Goal: Task Accomplishment & Management: Use online tool/utility

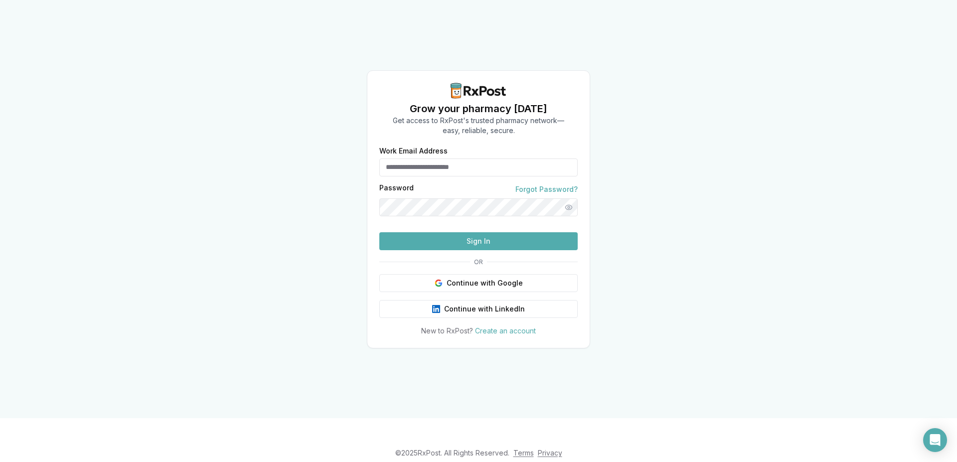
click at [467, 250] on button "Sign In" at bounding box center [478, 241] width 198 height 18
type input "**********"
click at [482, 250] on button "Sign In" at bounding box center [478, 241] width 198 height 18
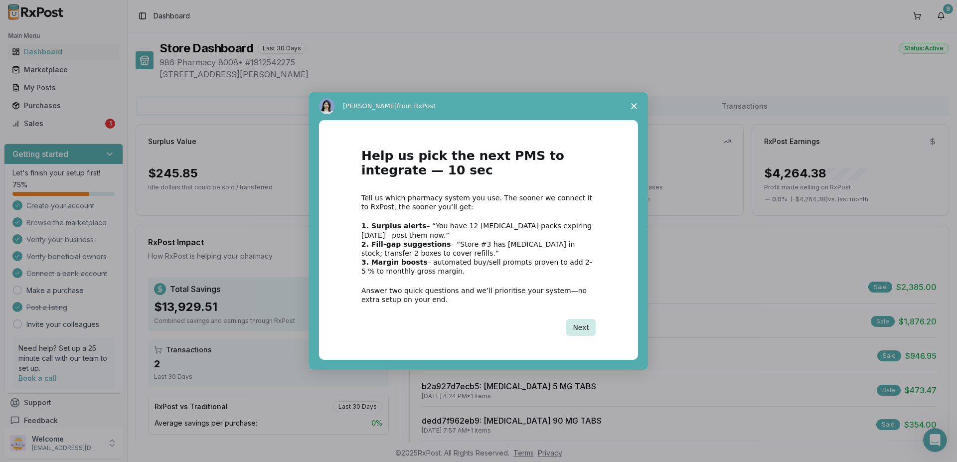
click at [586, 325] on button "Next" at bounding box center [580, 327] width 29 height 17
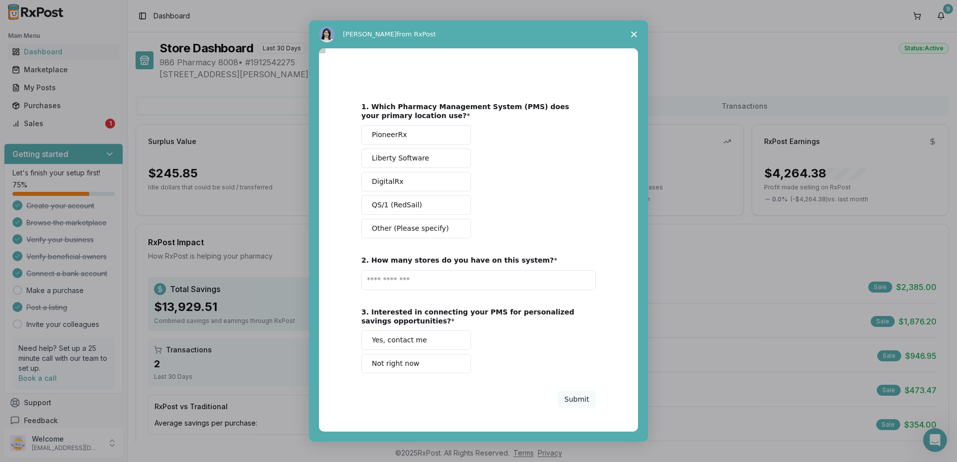
click at [635, 30] on span "Close survey" at bounding box center [634, 34] width 28 height 28
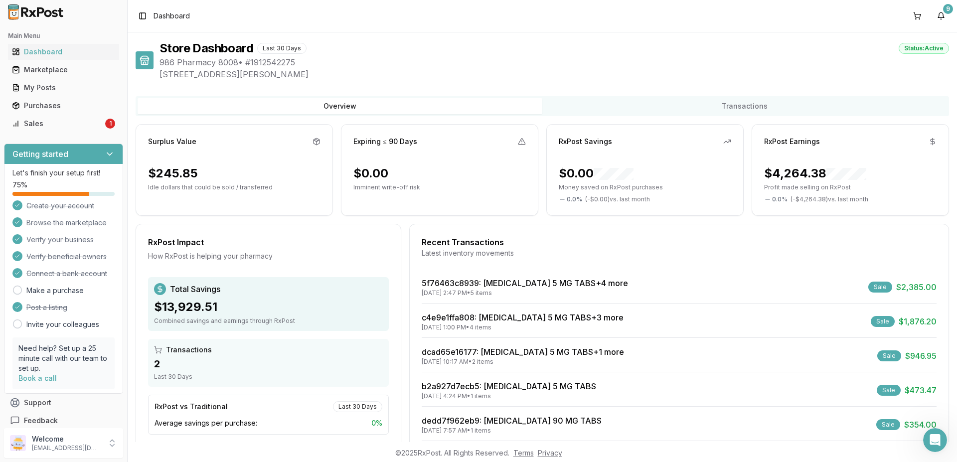
click at [869, 289] on div "Sale" at bounding box center [880, 286] width 24 height 11
click at [473, 295] on div "08/13/2025 2:47 PM • 5 items" at bounding box center [524, 293] width 206 height 8
click at [474, 284] on link "5f76463c8939 : Eliquis 5 MG TABS +4 more" at bounding box center [524, 283] width 206 height 10
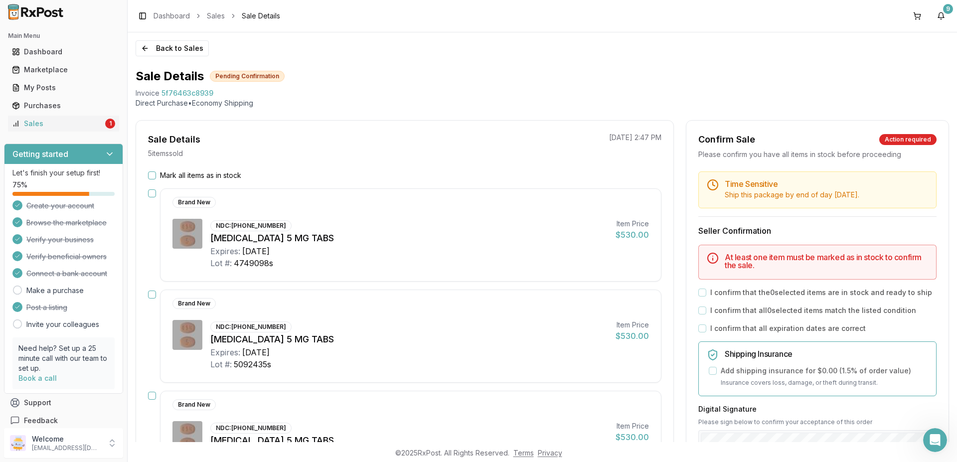
click at [150, 174] on button "Mark all items as in stock" at bounding box center [152, 175] width 8 height 8
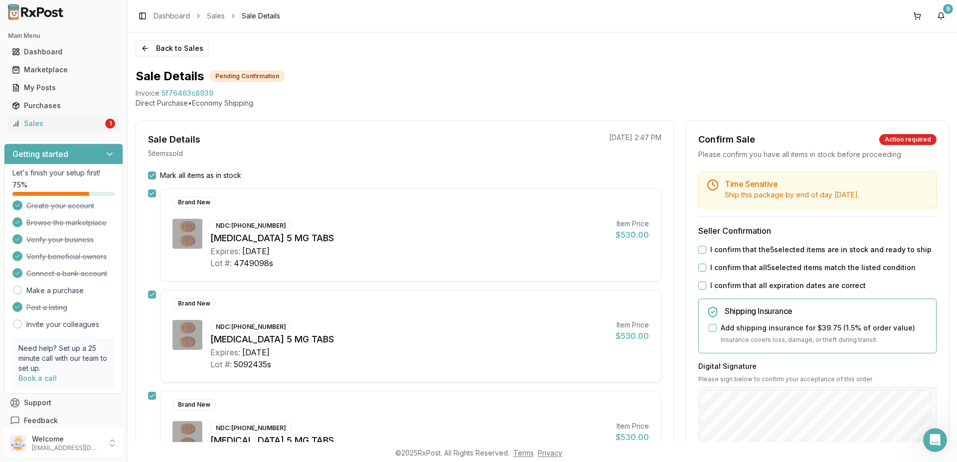
click at [698, 250] on button "I confirm that the 5 selected items are in stock and ready to ship" at bounding box center [702, 250] width 8 height 8
click at [700, 268] on button "I confirm that all 5 selected items match the listed condition" at bounding box center [702, 268] width 8 height 8
click at [698, 285] on button "I confirm that all expiration dates are correct" at bounding box center [702, 285] width 8 height 8
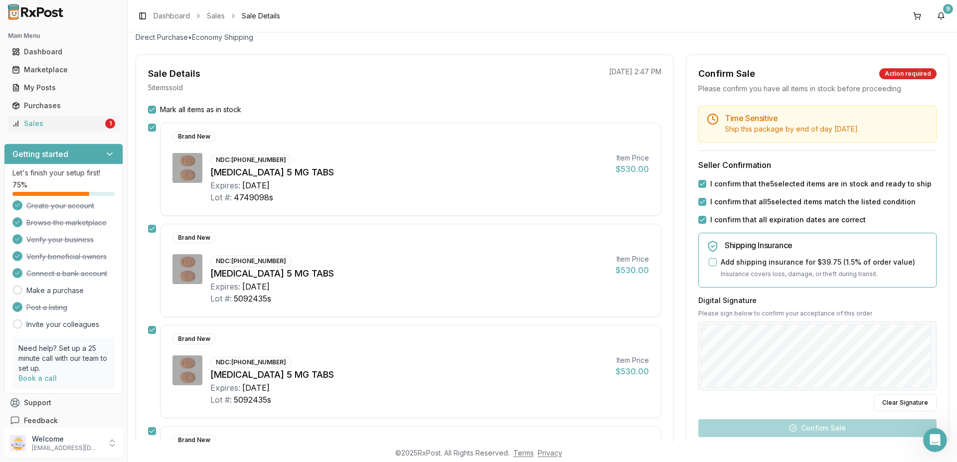
scroll to position [159, 0]
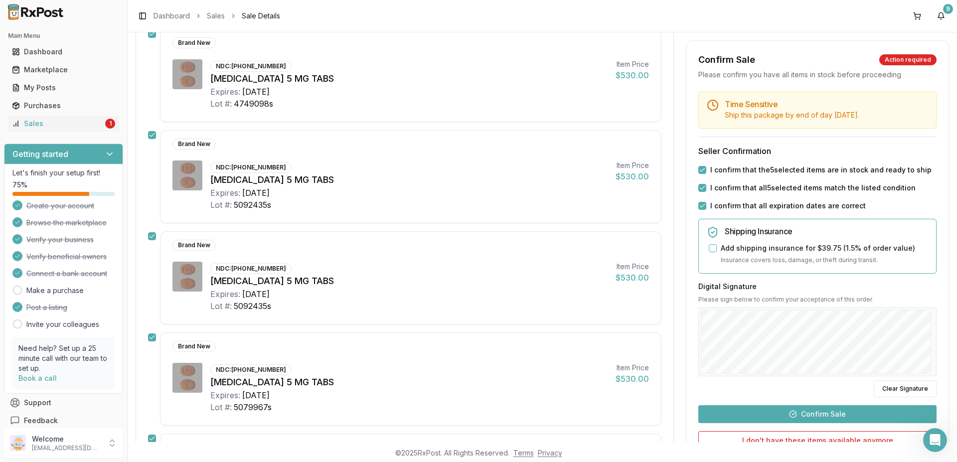
click at [814, 409] on button "Confirm Sale" at bounding box center [817, 414] width 238 height 18
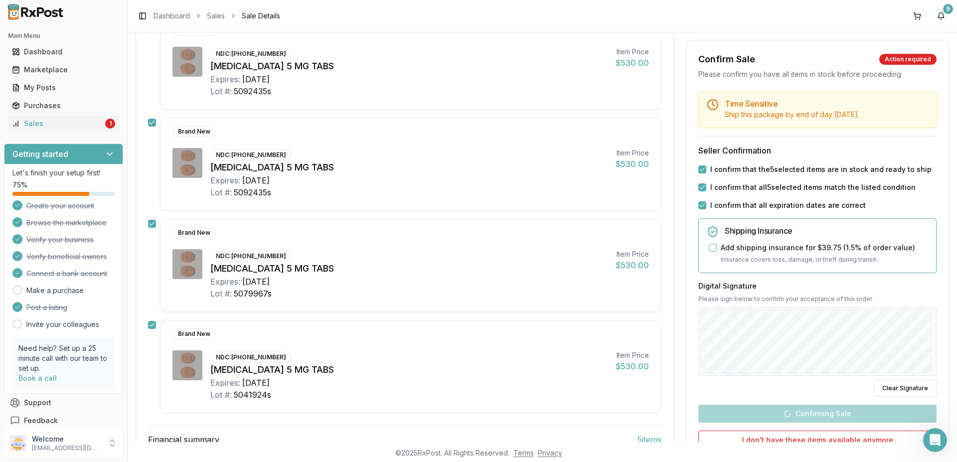
scroll to position [319, 0]
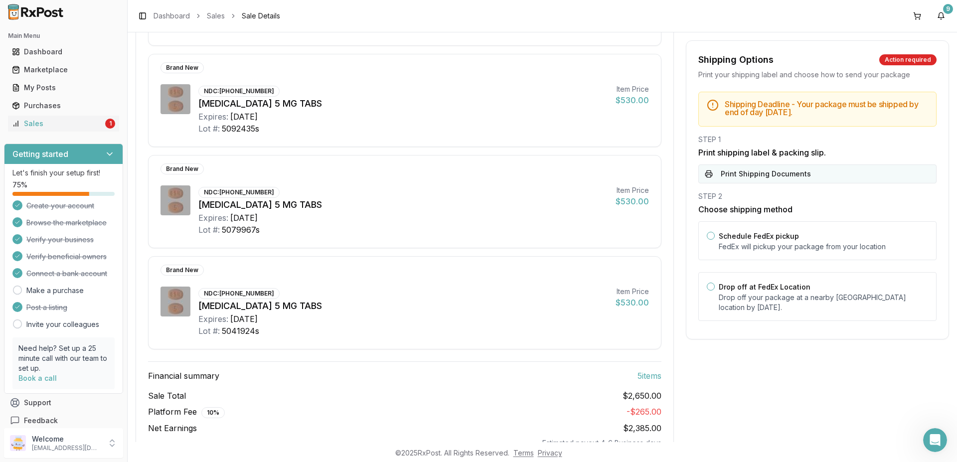
click at [714, 173] on button "Print Shipping Documents" at bounding box center [817, 173] width 238 height 19
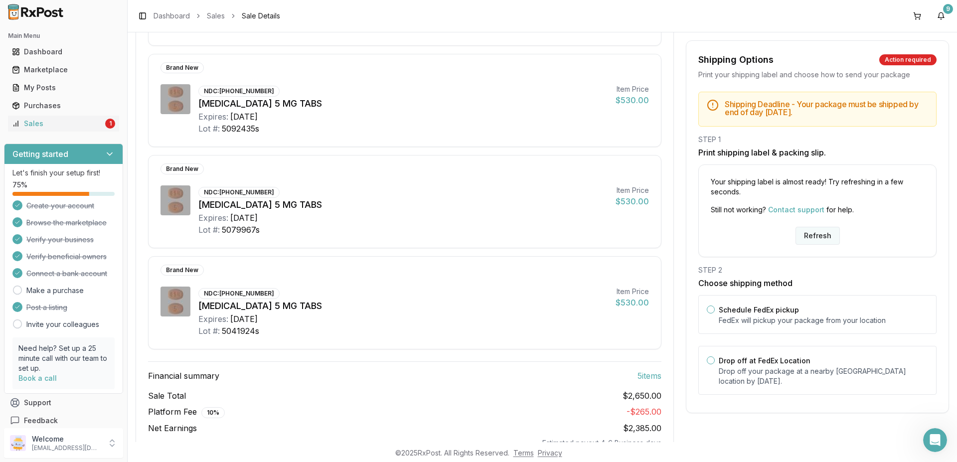
click at [820, 238] on button "Refresh" at bounding box center [817, 236] width 44 height 18
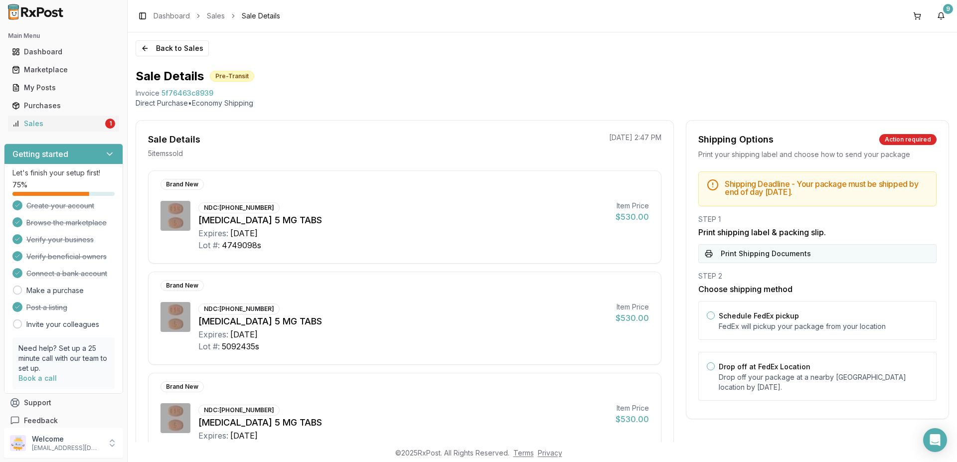
click at [746, 255] on button "Print Shipping Documents" at bounding box center [817, 253] width 238 height 19
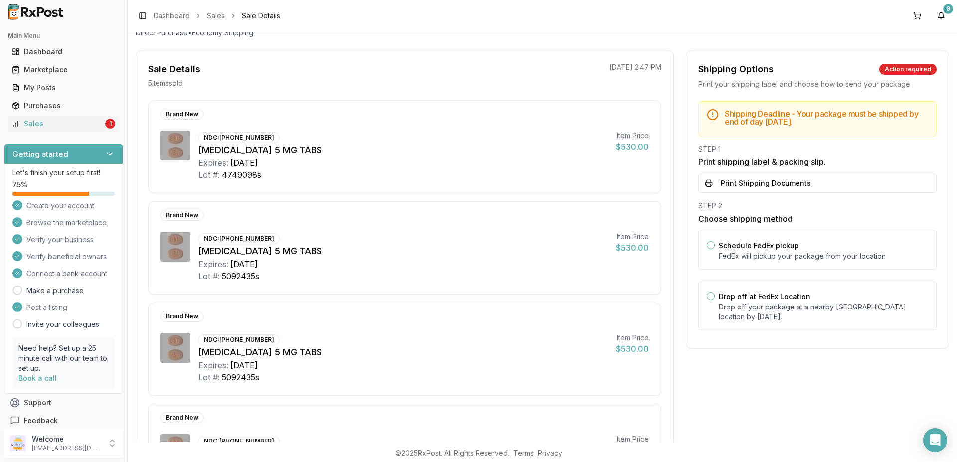
scroll to position [159, 0]
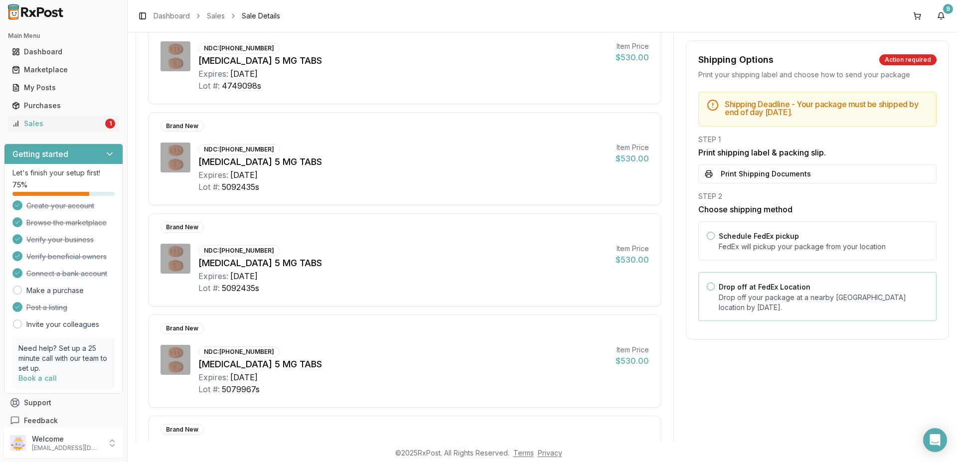
click at [706, 284] on button "Drop off at FedEx Location" at bounding box center [710, 286] width 8 height 8
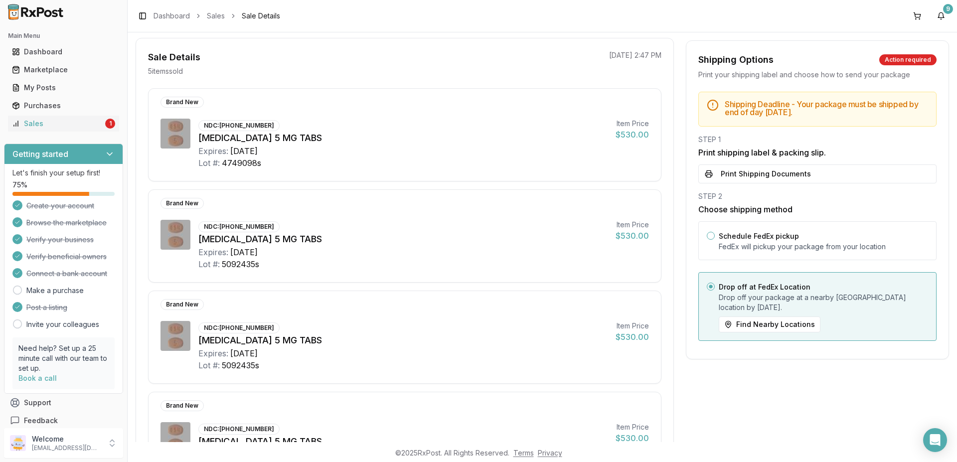
scroll to position [80, 0]
